Goal: Information Seeking & Learning: Learn about a topic

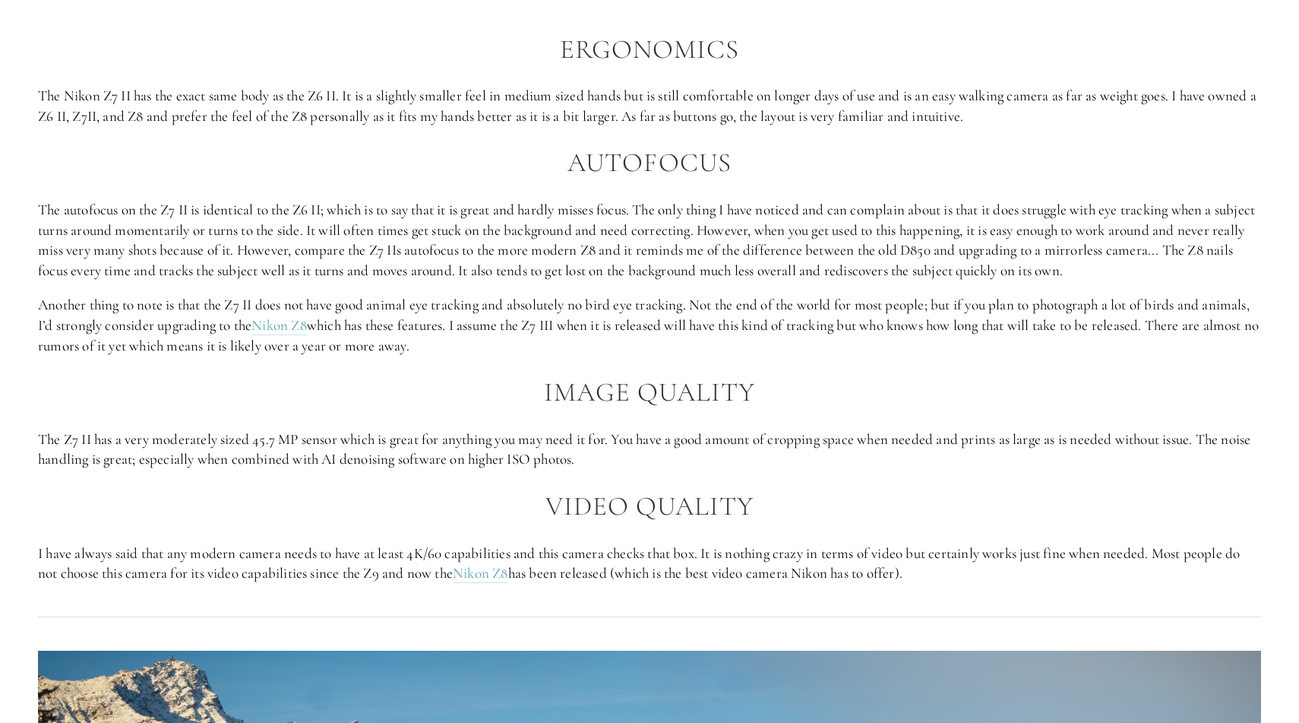
scroll to position [1555, 0]
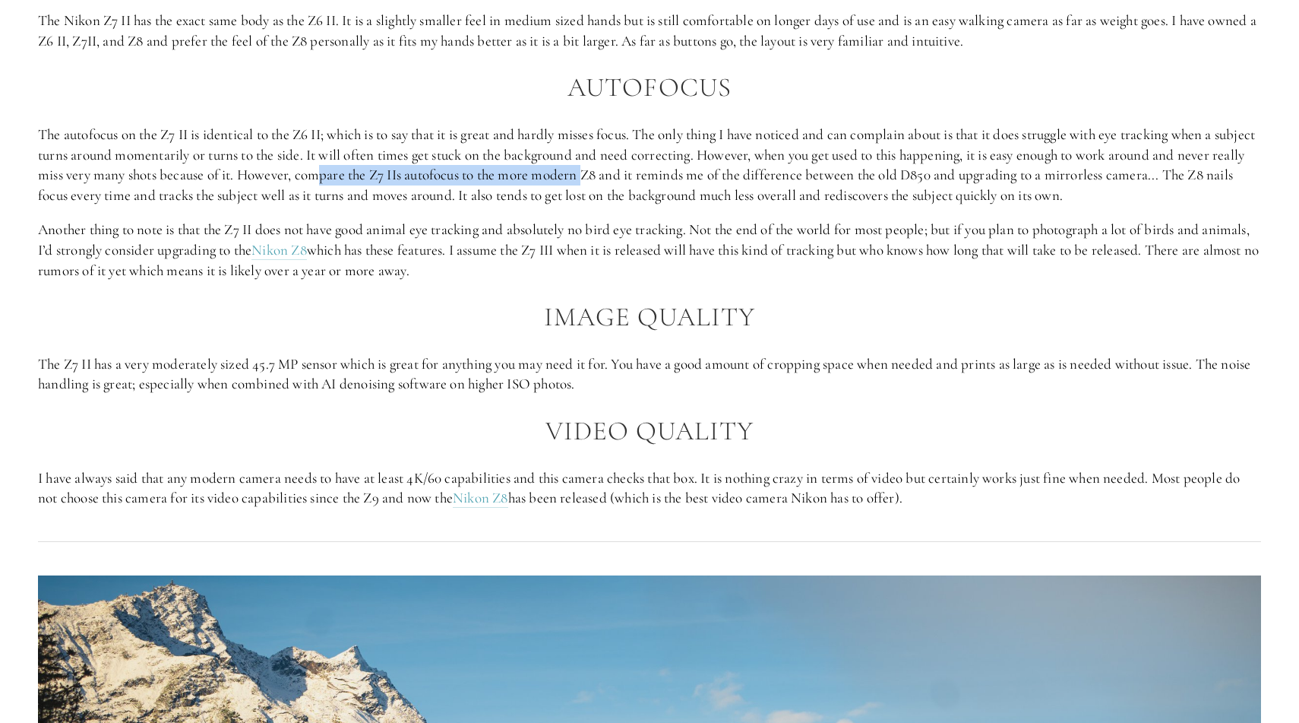
drag, startPoint x: 395, startPoint y: 178, endPoint x: 656, endPoint y: 176, distance: 261.4
click at [657, 176] on p "The autofocus on the Z7 II is identical to the Z6 II; which is to say that it i…" at bounding box center [649, 165] width 1223 height 81
click at [670, 176] on p "The autofocus on the Z7 II is identical to the Z6 II; which is to say that it i…" at bounding box center [649, 165] width 1223 height 81
drag, startPoint x: 51, startPoint y: 199, endPoint x: 166, endPoint y: 199, distance: 114.7
click at [166, 199] on p "The autofocus on the Z7 II is identical to the Z6 II; which is to say that it i…" at bounding box center [649, 165] width 1223 height 81
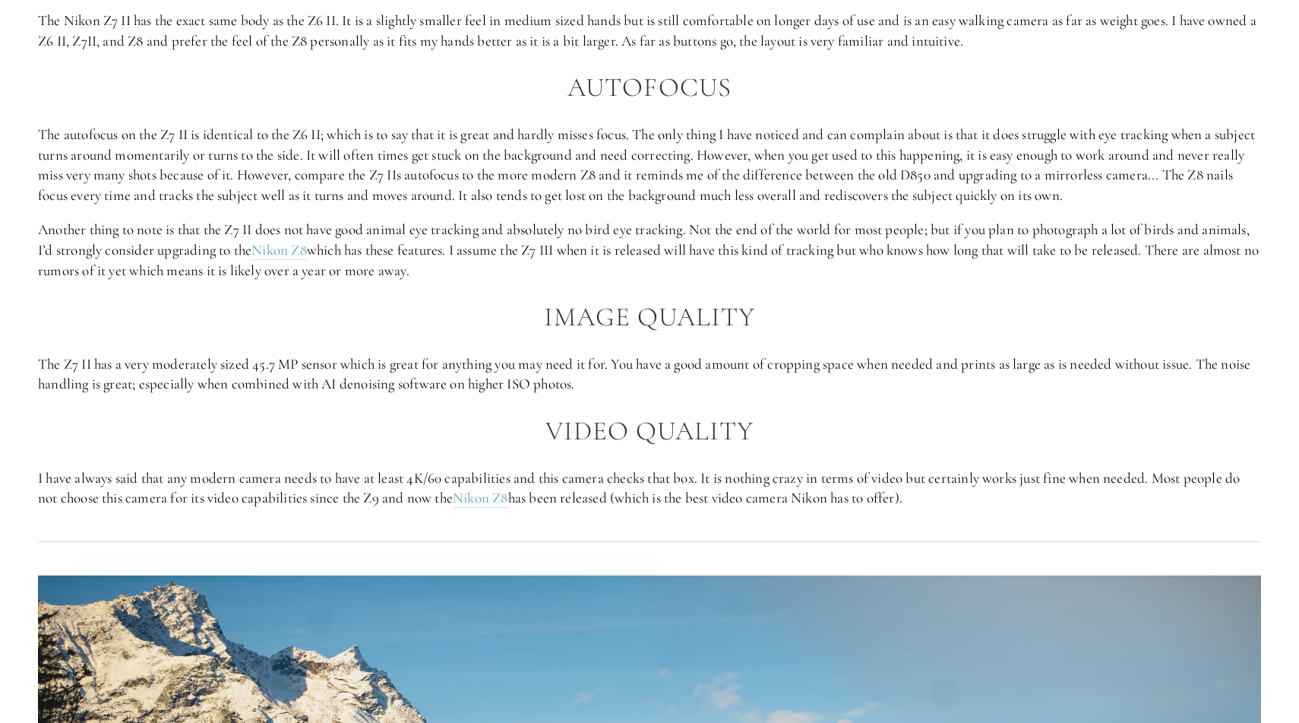
drag, startPoint x: 144, startPoint y: 232, endPoint x: 474, endPoint y: 235, distance: 330.5
click at [474, 235] on p "Another thing to note is that the Z7 II does not have good animal eye tracking …" at bounding box center [649, 250] width 1223 height 61
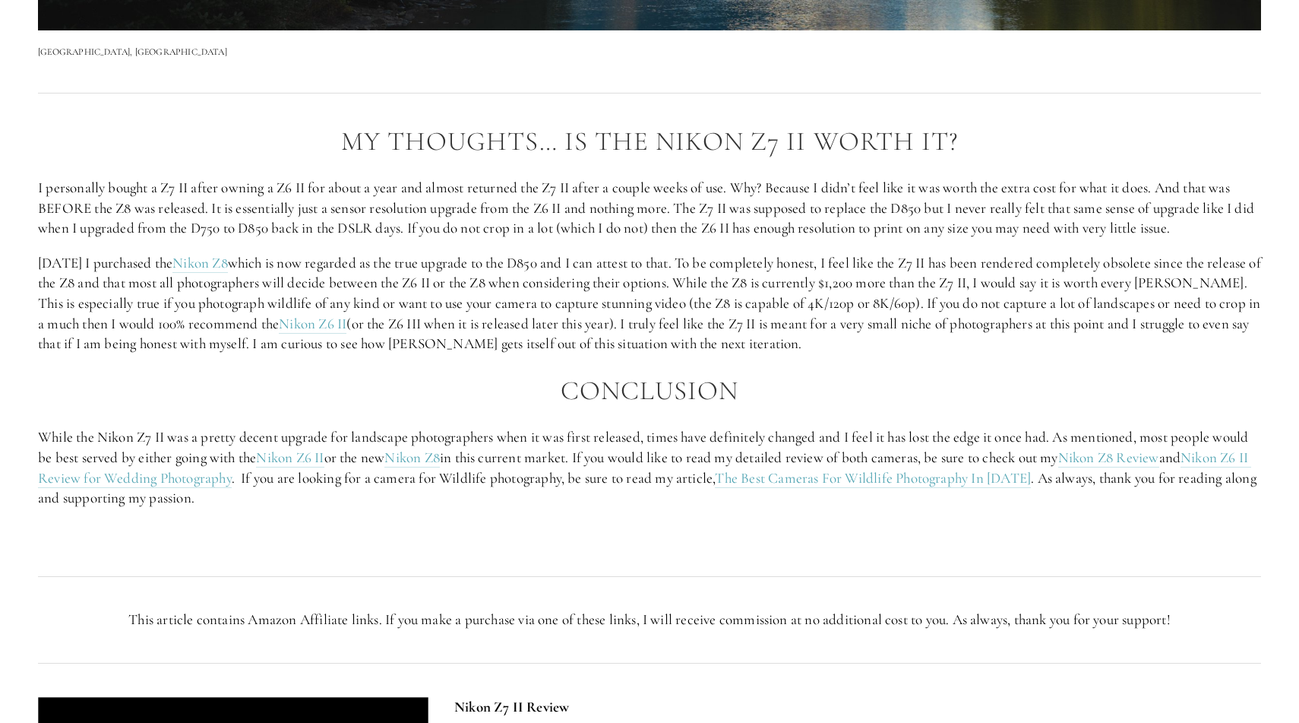
scroll to position [2792, 0]
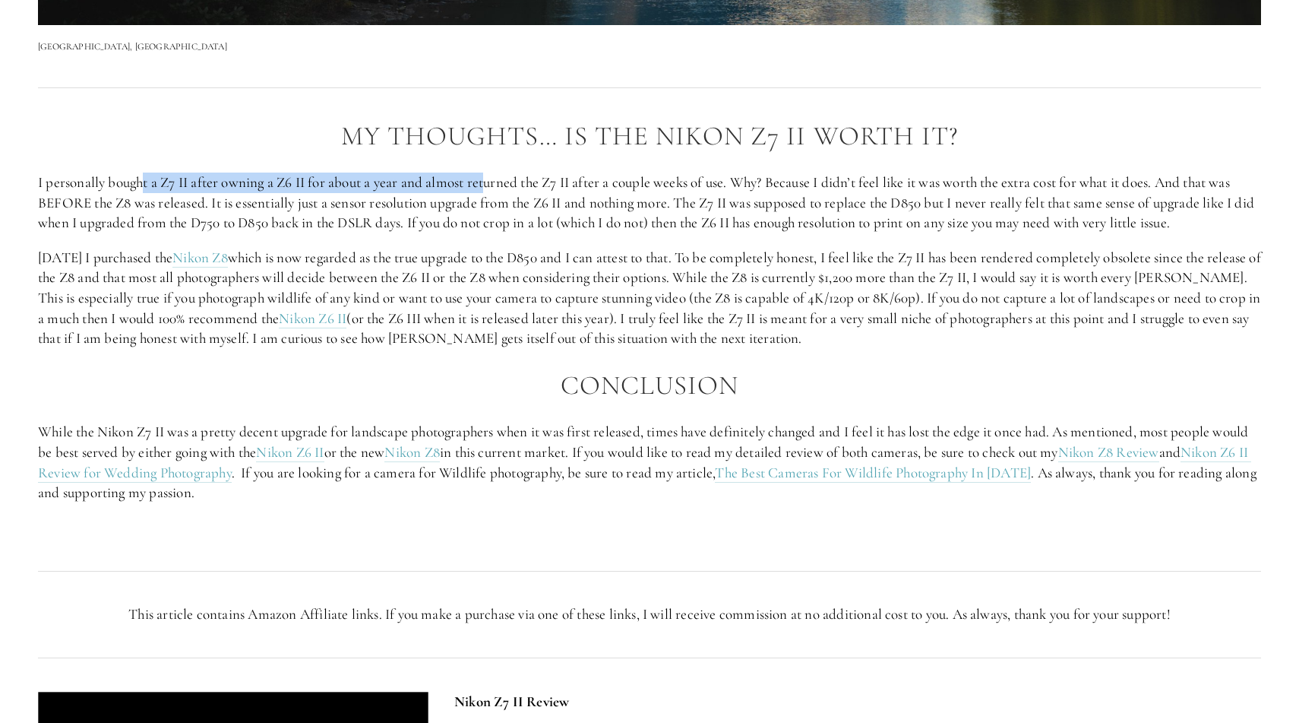
drag, startPoint x: 143, startPoint y: 183, endPoint x: 495, endPoint y: 179, distance: 351.8
click at [495, 179] on p "I personally bought a Z7 II after owning a Z6 II for about a year and almost re…" at bounding box center [649, 202] width 1223 height 61
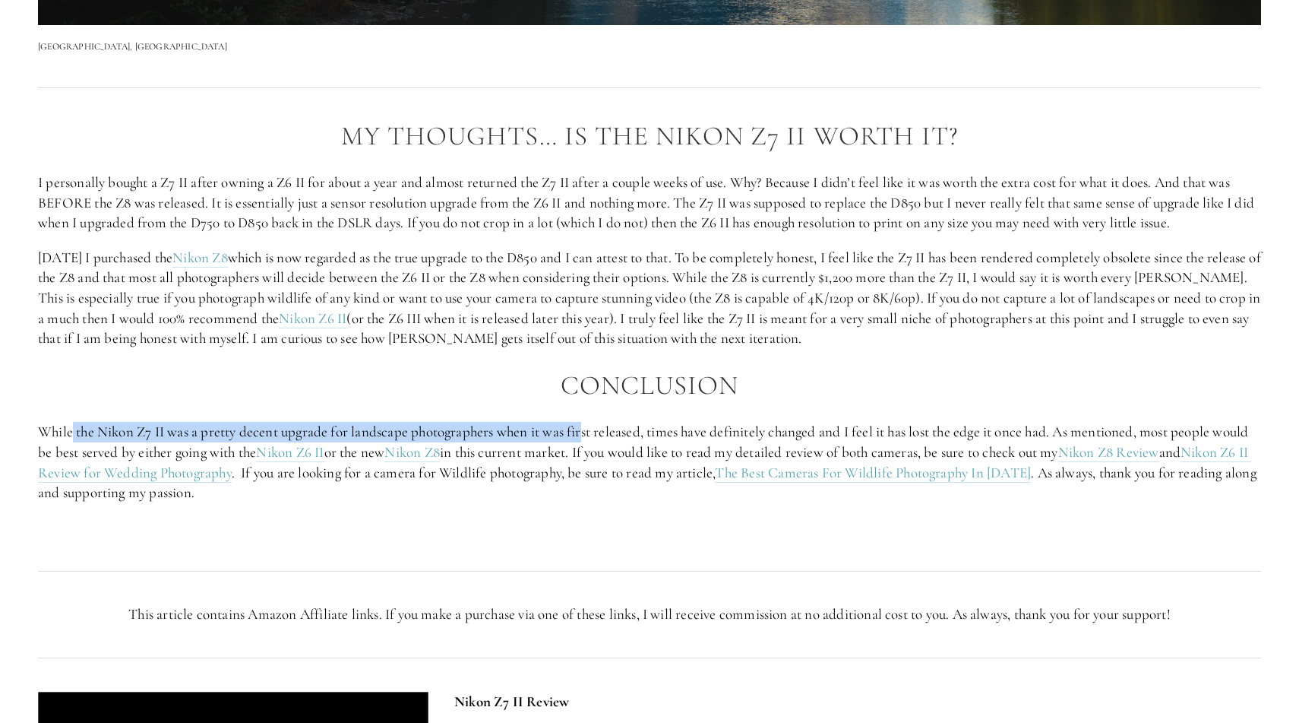
drag, startPoint x: 74, startPoint y: 432, endPoint x: 586, endPoint y: 432, distance: 512.1
click at [586, 432] on p "While the Nikon Z7 II was a pretty decent upgrade for landscape photographers w…" at bounding box center [649, 462] width 1223 height 81
